Goal: Navigation & Orientation: Understand site structure

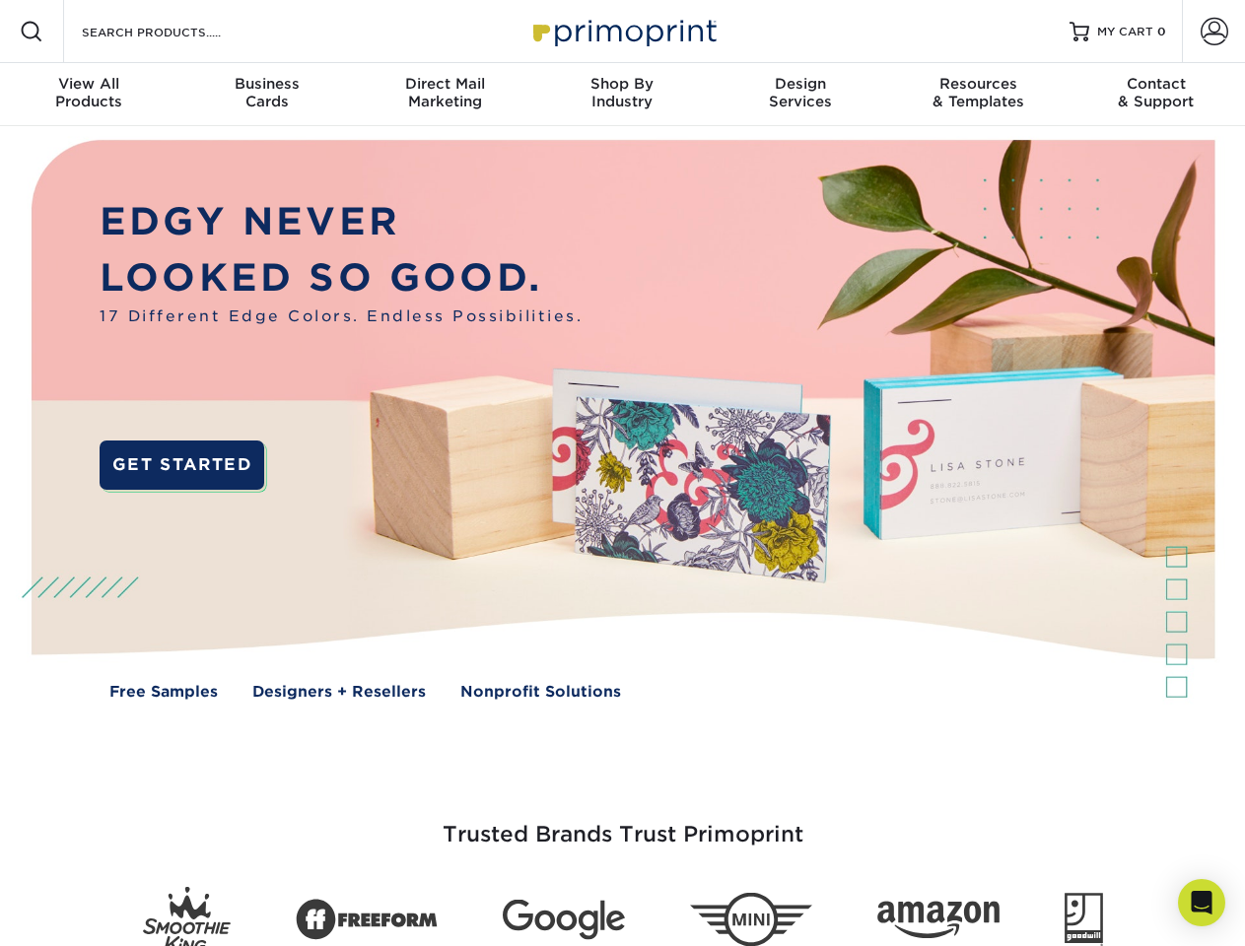
click at [622, 473] on img at bounding box center [622, 434] width 1232 height 616
click at [32, 32] on span at bounding box center [32, 32] width 24 height 24
click at [1214, 32] on span at bounding box center [1215, 32] width 28 height 28
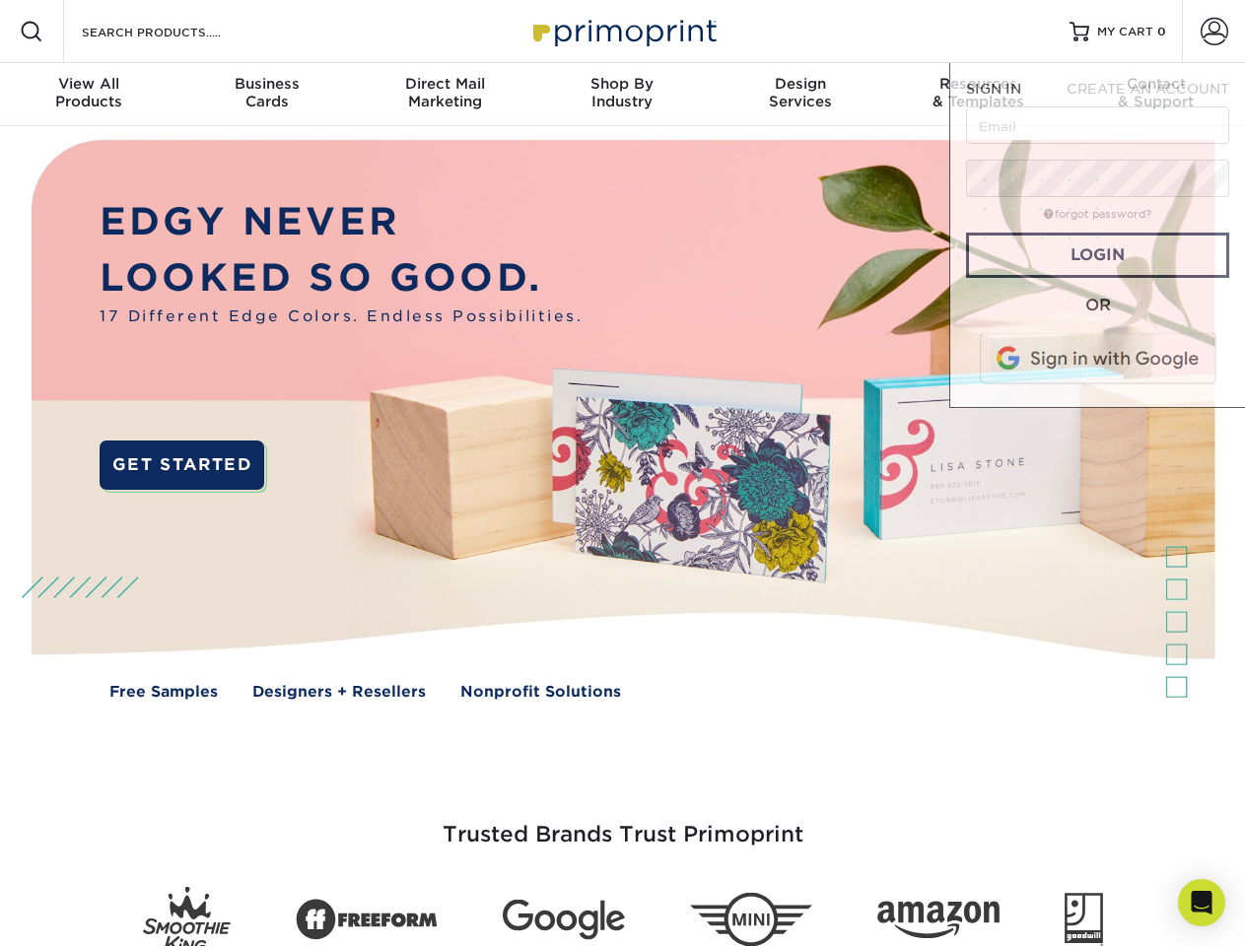
click at [89, 95] on div "View All Products" at bounding box center [88, 92] width 177 height 35
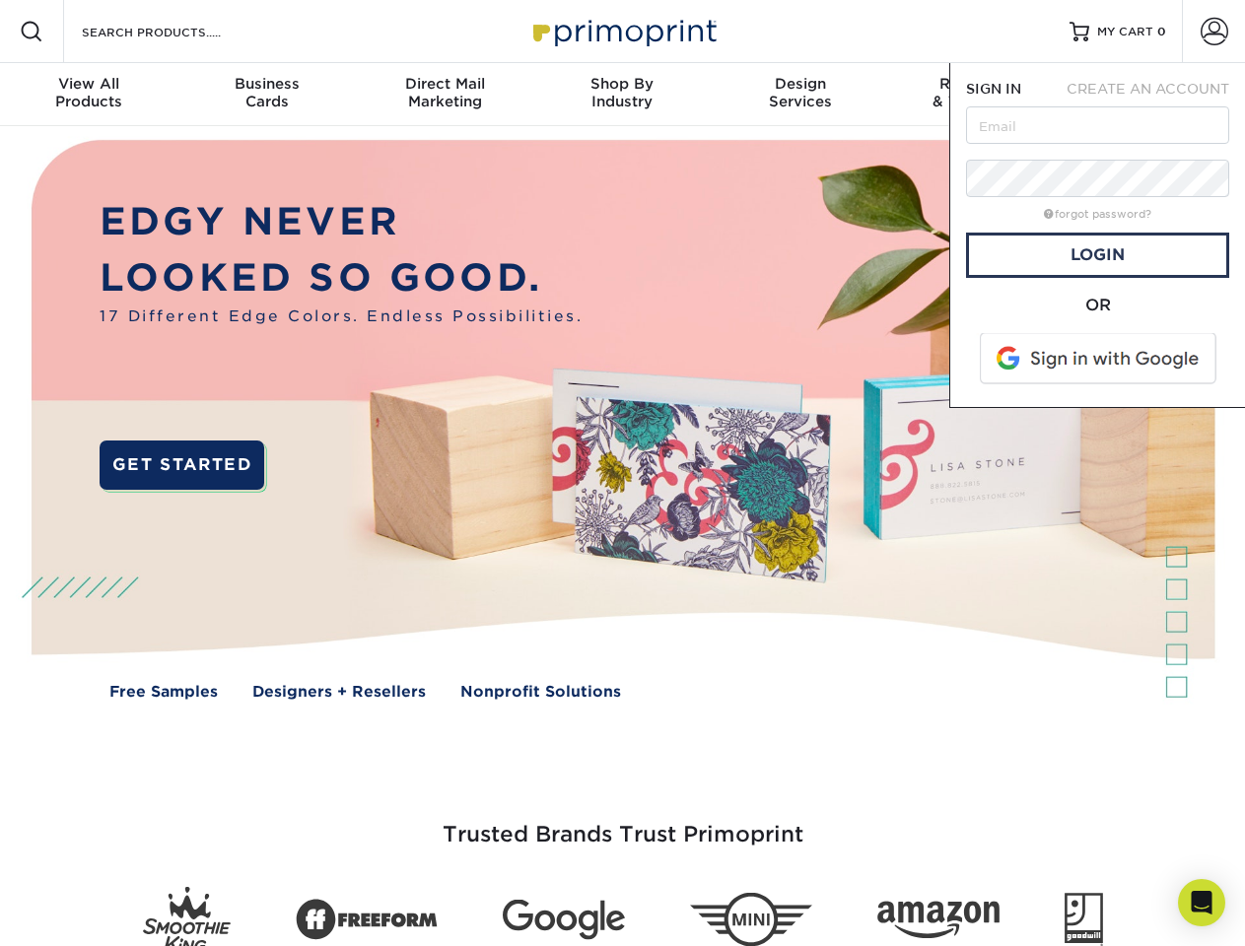
click at [266, 95] on div "Business Cards" at bounding box center [265, 92] width 177 height 35
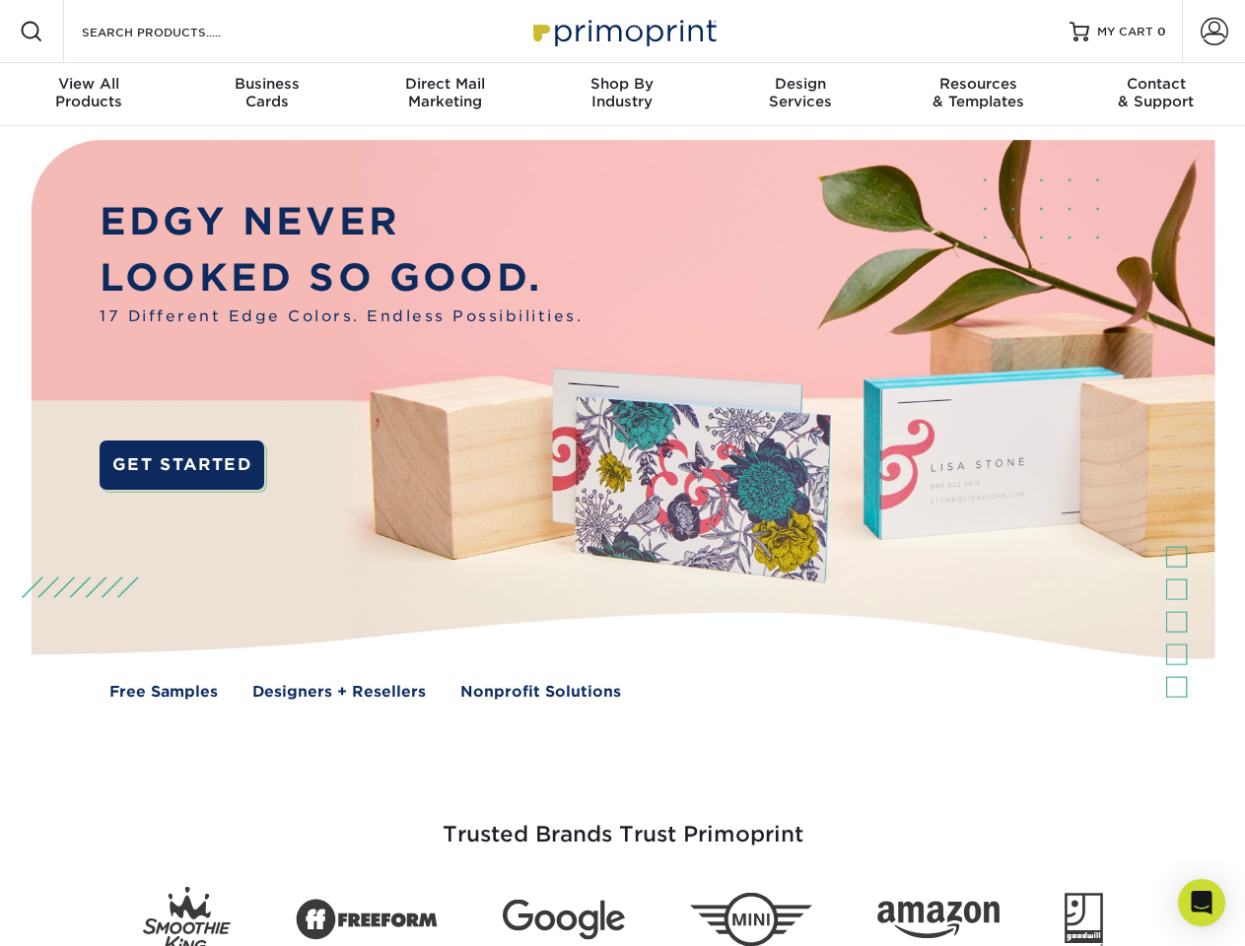
click at [445, 95] on div "Direct Mail Marketing" at bounding box center [444, 92] width 177 height 35
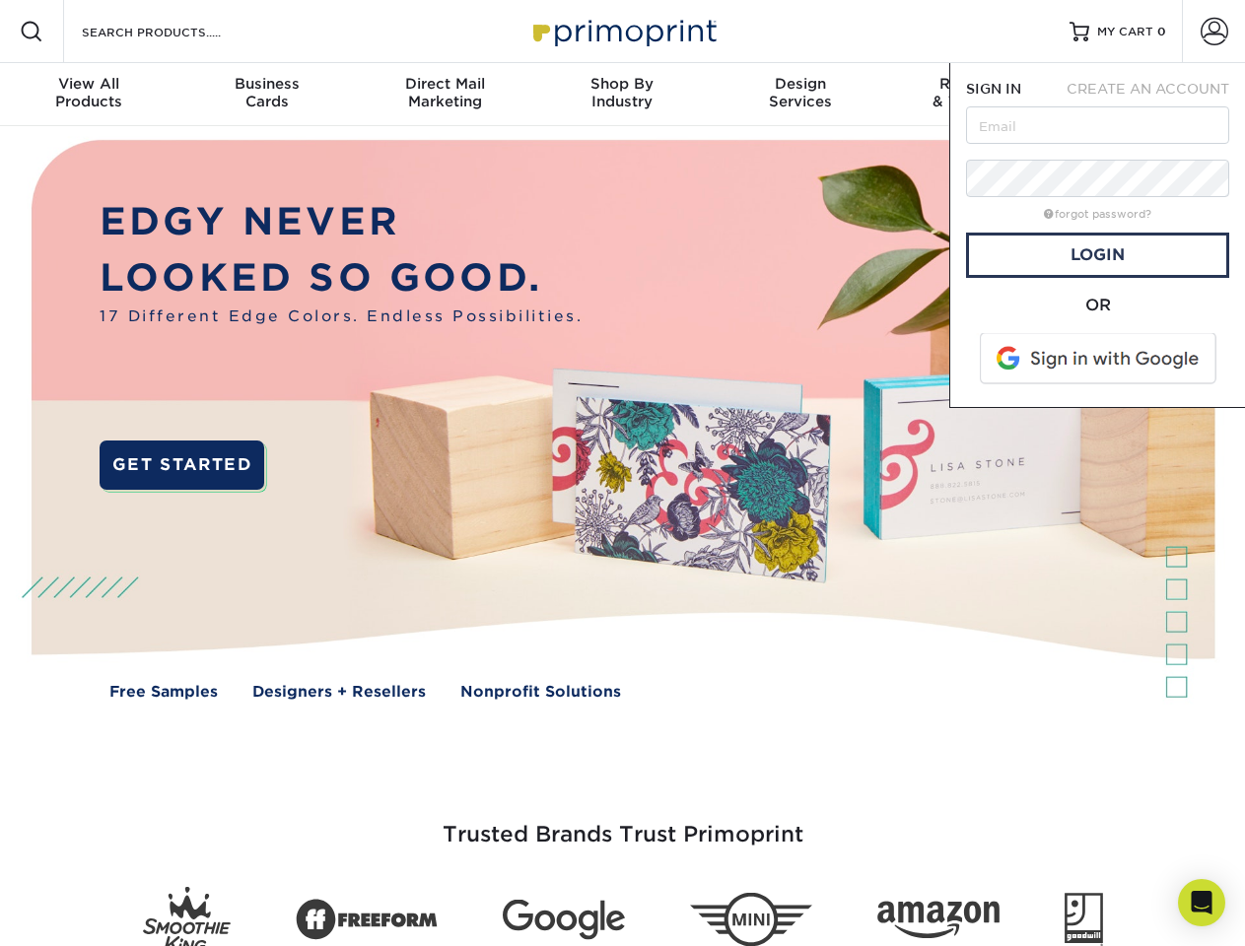
click at [622, 95] on div "Shop By Industry" at bounding box center [621, 92] width 177 height 35
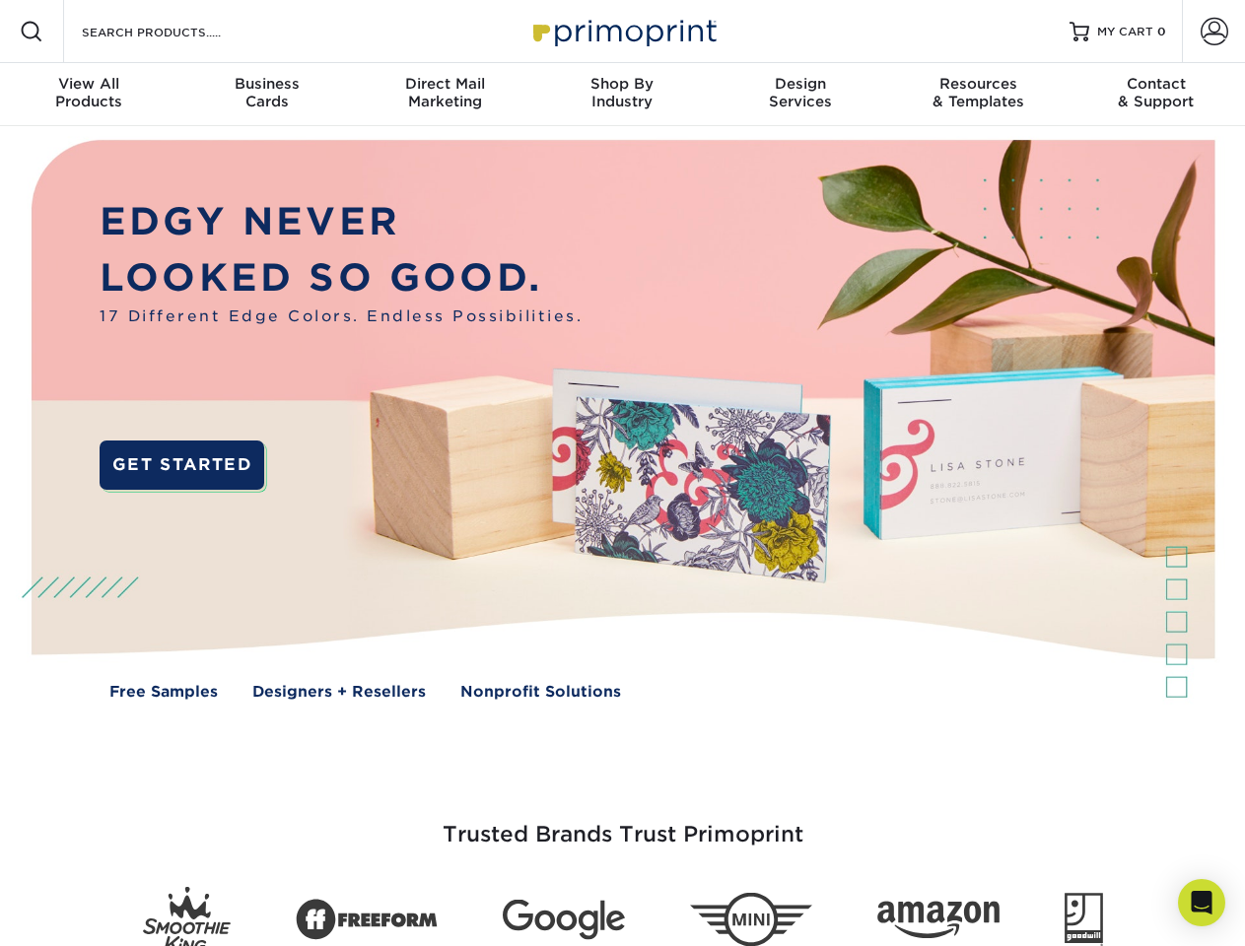
click at [801, 95] on div "Design Services" at bounding box center [800, 92] width 177 height 35
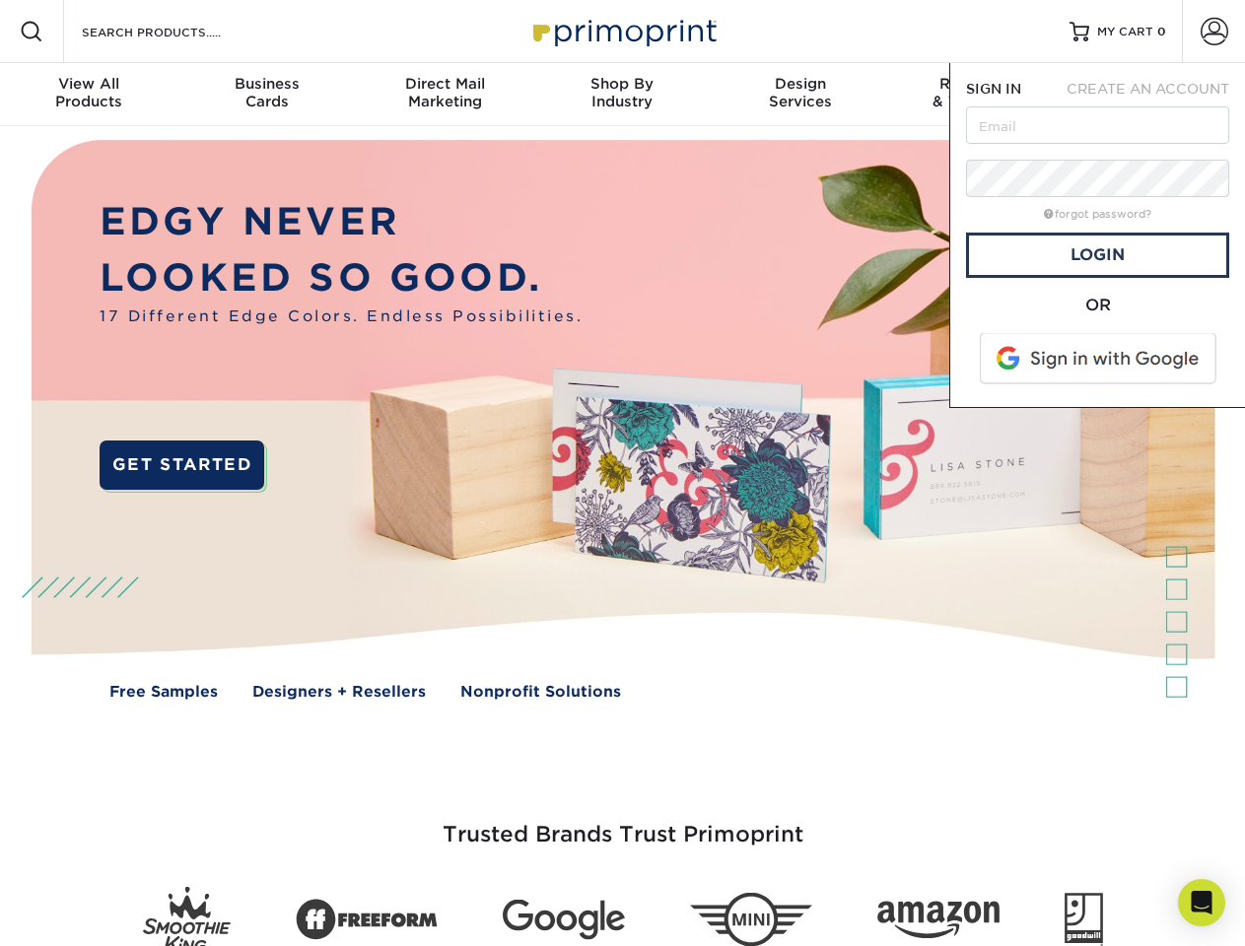
click at [978, 95] on span "SIGN IN" at bounding box center [993, 89] width 55 height 16
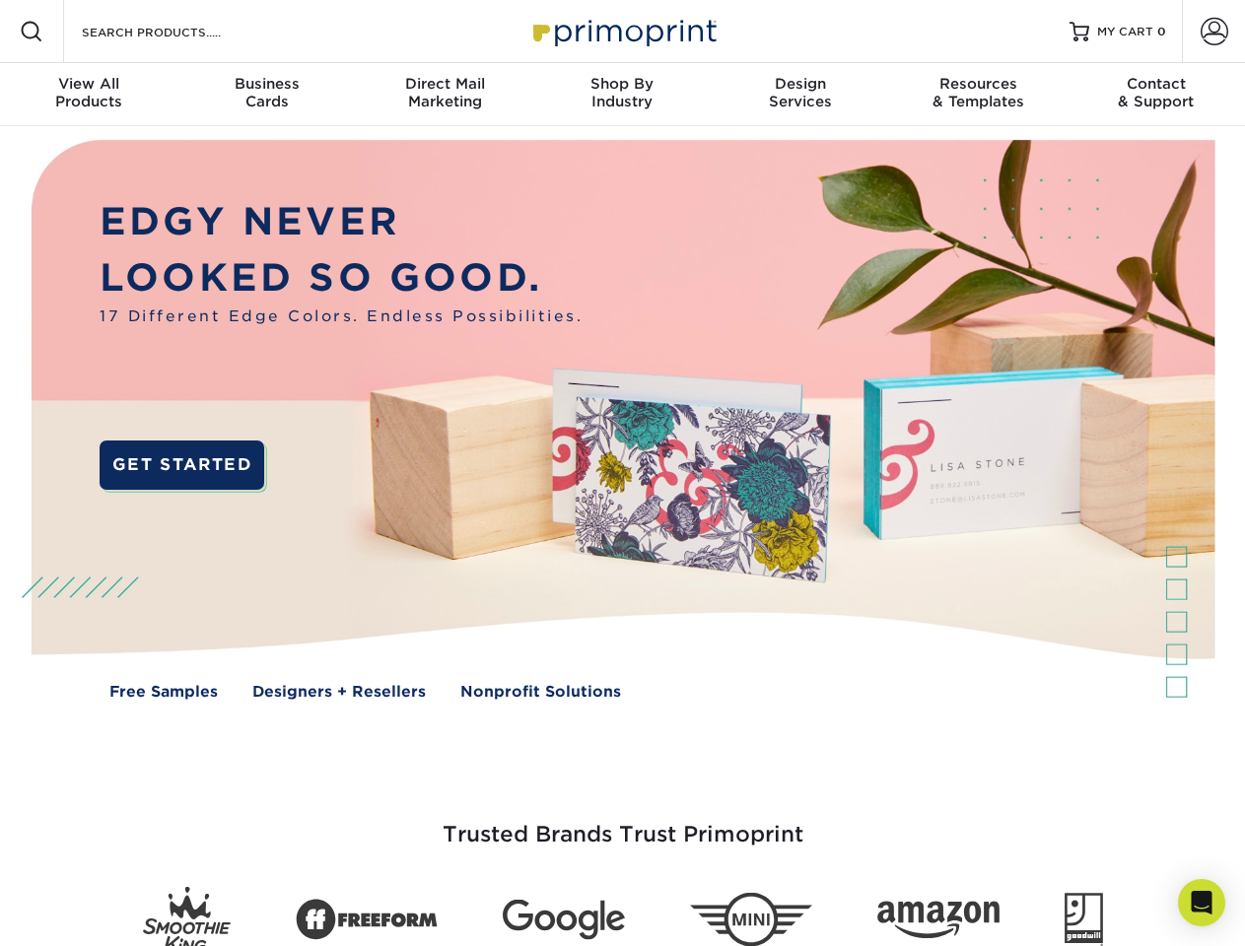
click at [1156, 95] on div "Contact & Support" at bounding box center [1156, 92] width 177 height 35
